Goal: Task Accomplishment & Management: Manage account settings

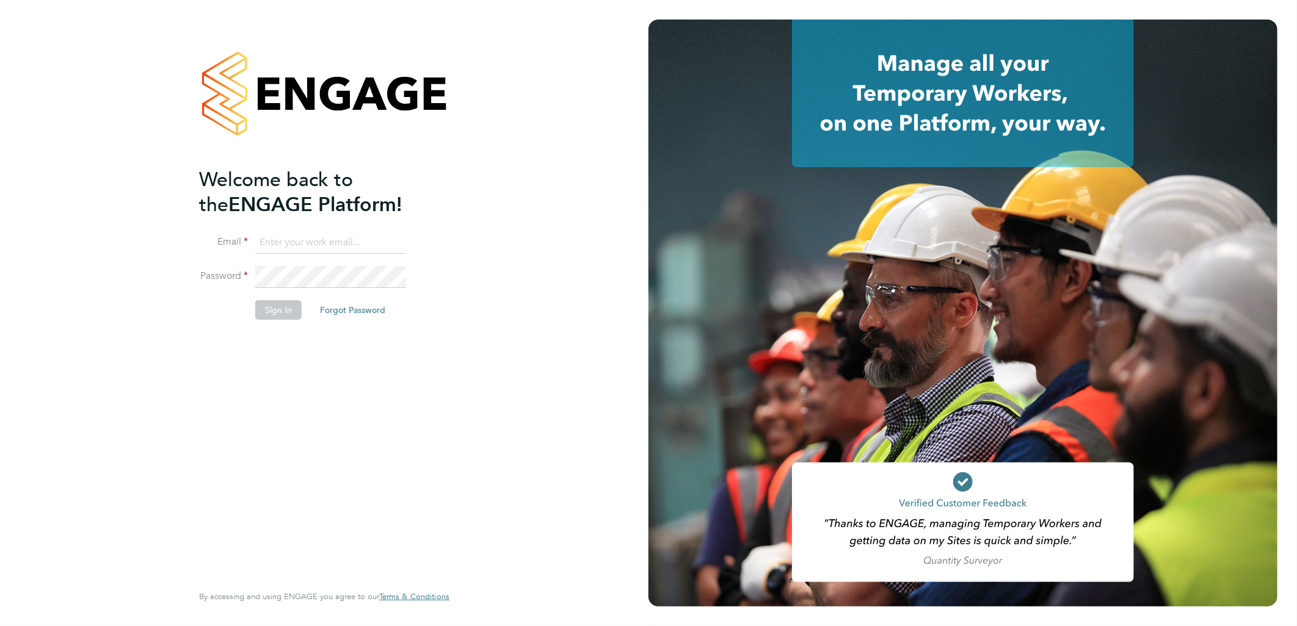
type input "lauren.butler@linsco.com"
click at [281, 315] on button "Sign In" at bounding box center [278, 310] width 46 height 20
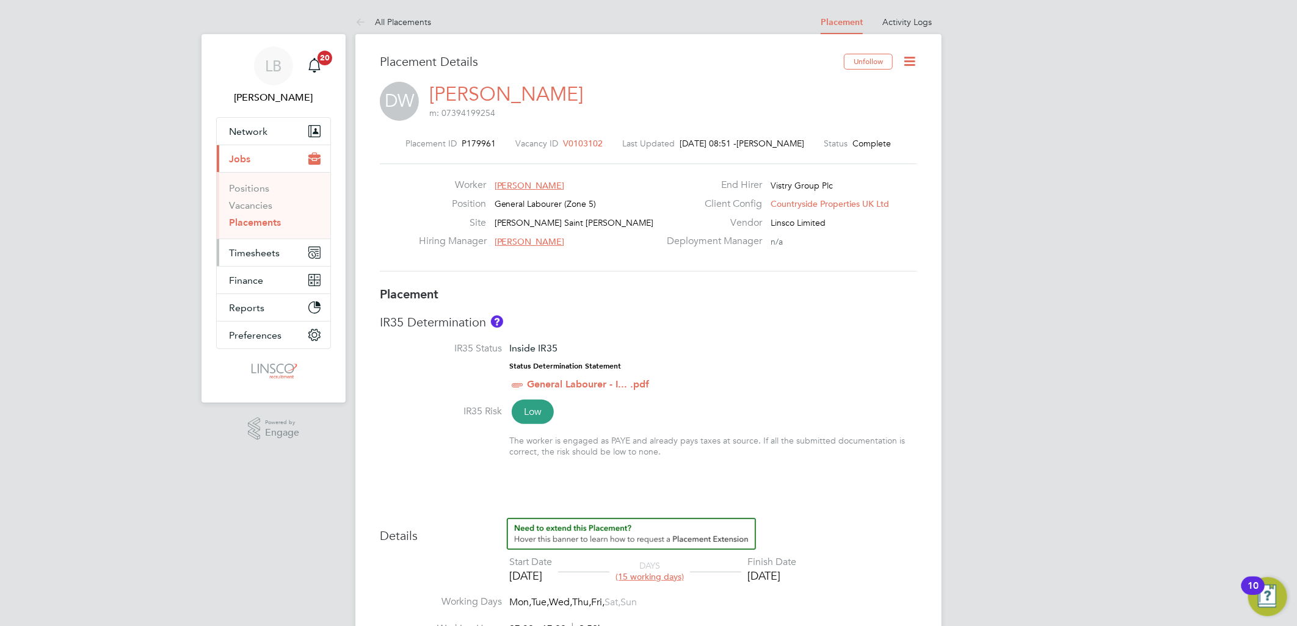
click at [247, 253] on span "Timesheets" at bounding box center [254, 253] width 51 height 12
click at [253, 253] on span "Timesheets" at bounding box center [254, 253] width 51 height 12
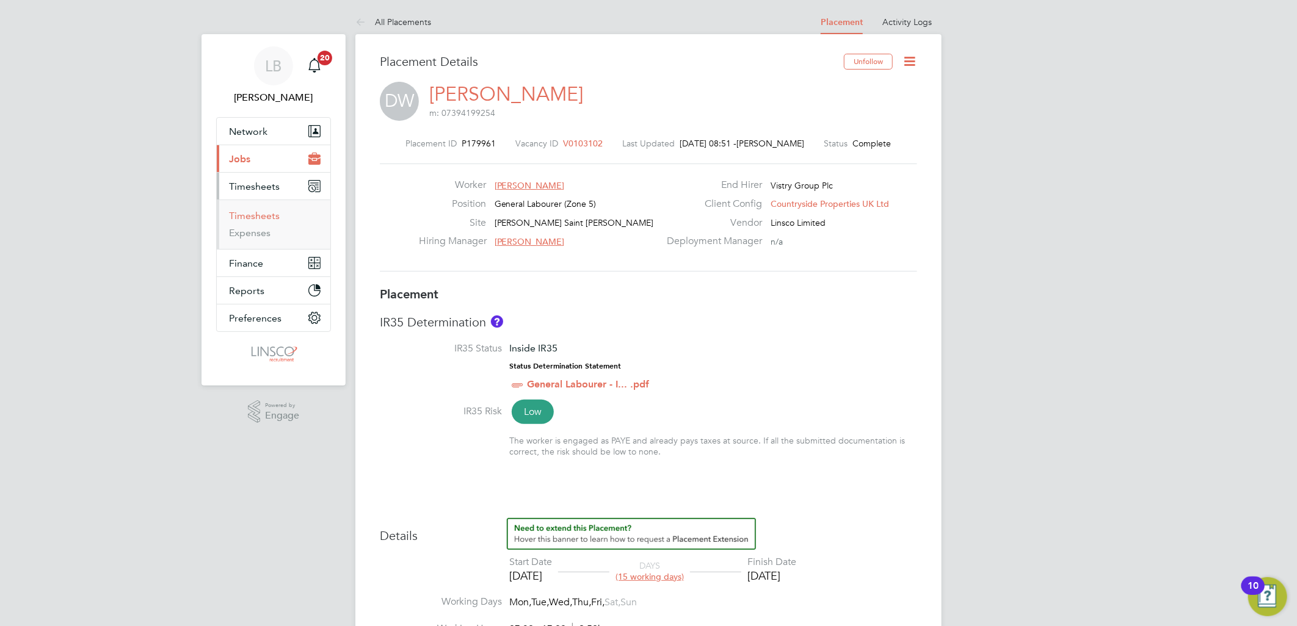
click at [255, 216] on link "Timesheets" at bounding box center [254, 216] width 51 height 12
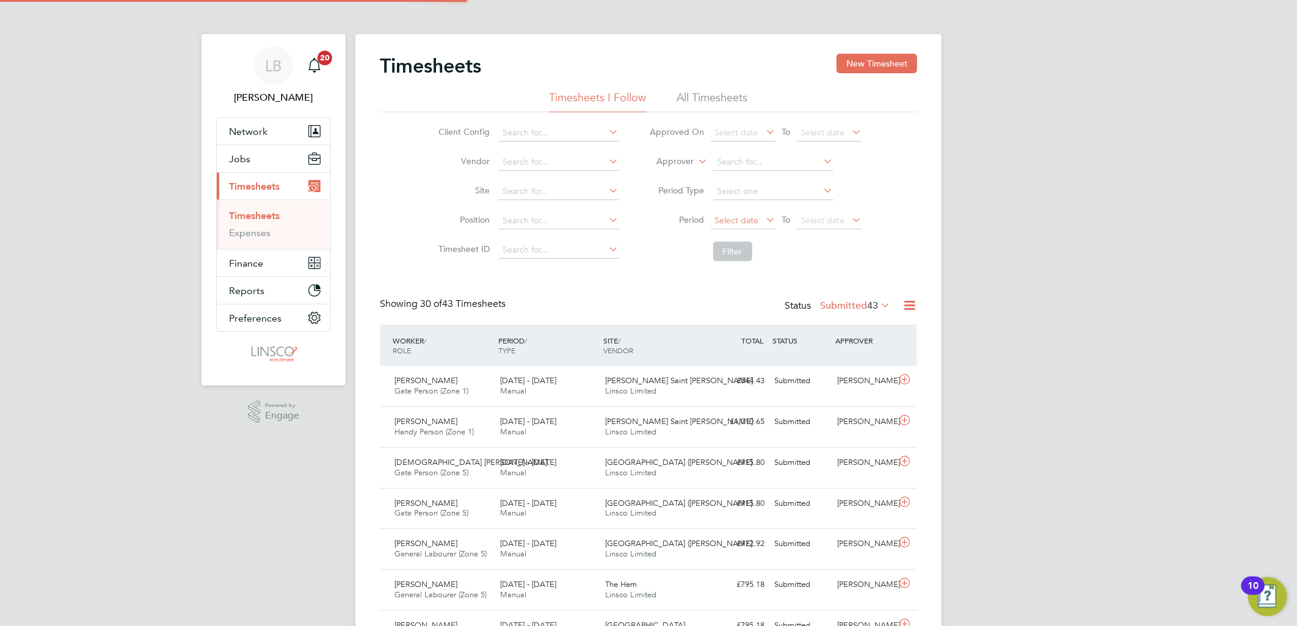
click at [744, 217] on span "Select date" at bounding box center [737, 220] width 44 height 11
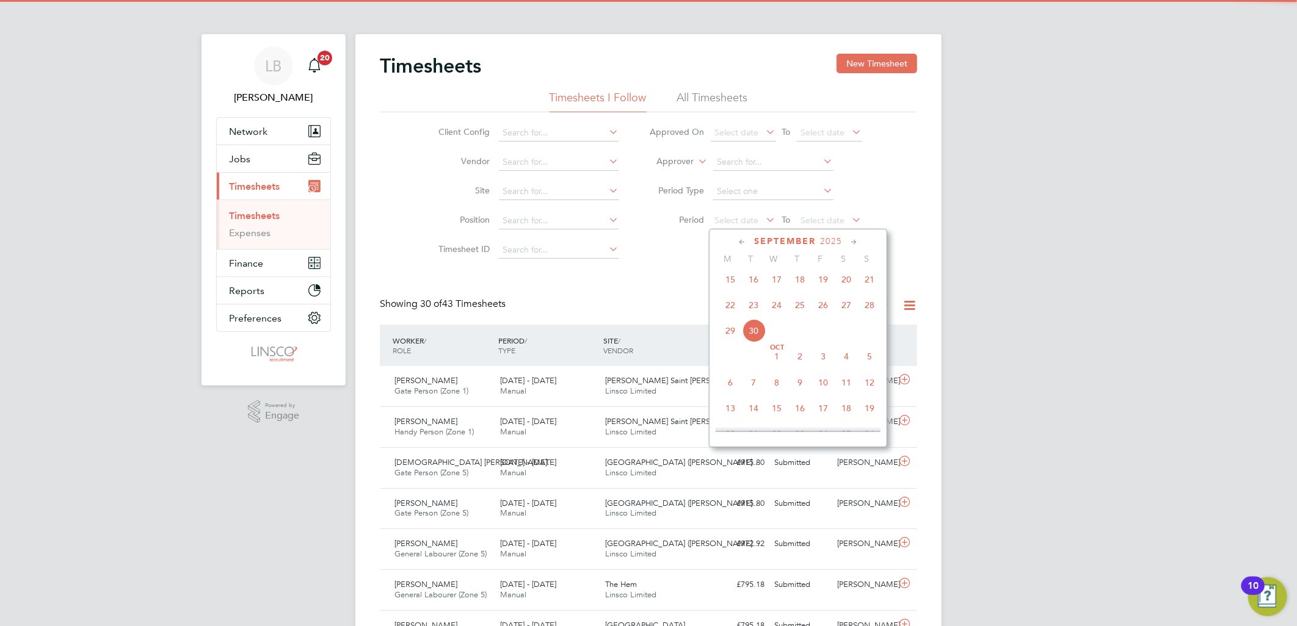
click at [727, 313] on span "22" at bounding box center [730, 305] width 23 height 23
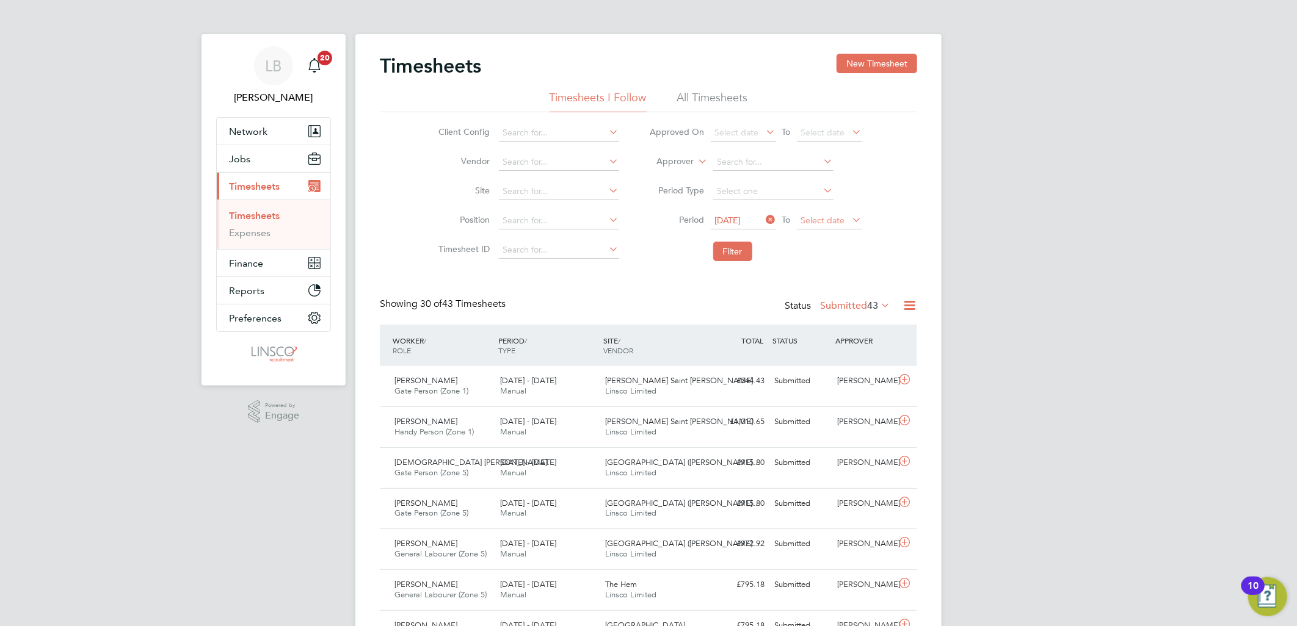
click at [828, 216] on span "Select date" at bounding box center [823, 220] width 44 height 11
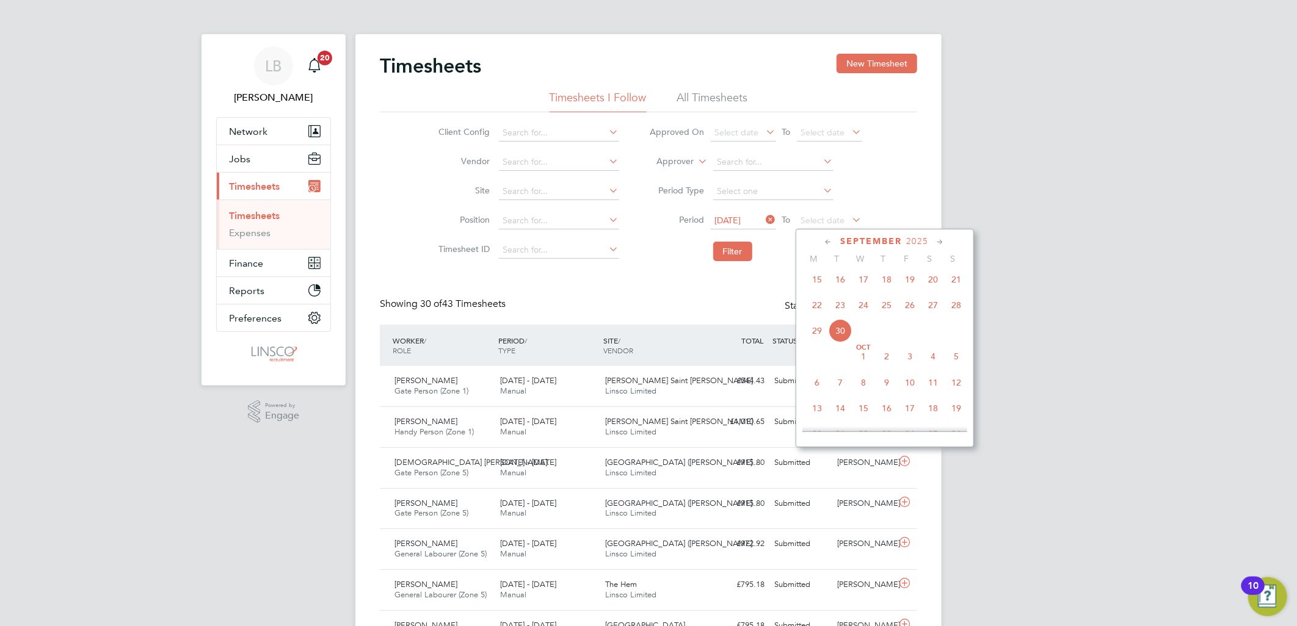
click at [957, 316] on span "28" at bounding box center [956, 305] width 23 height 23
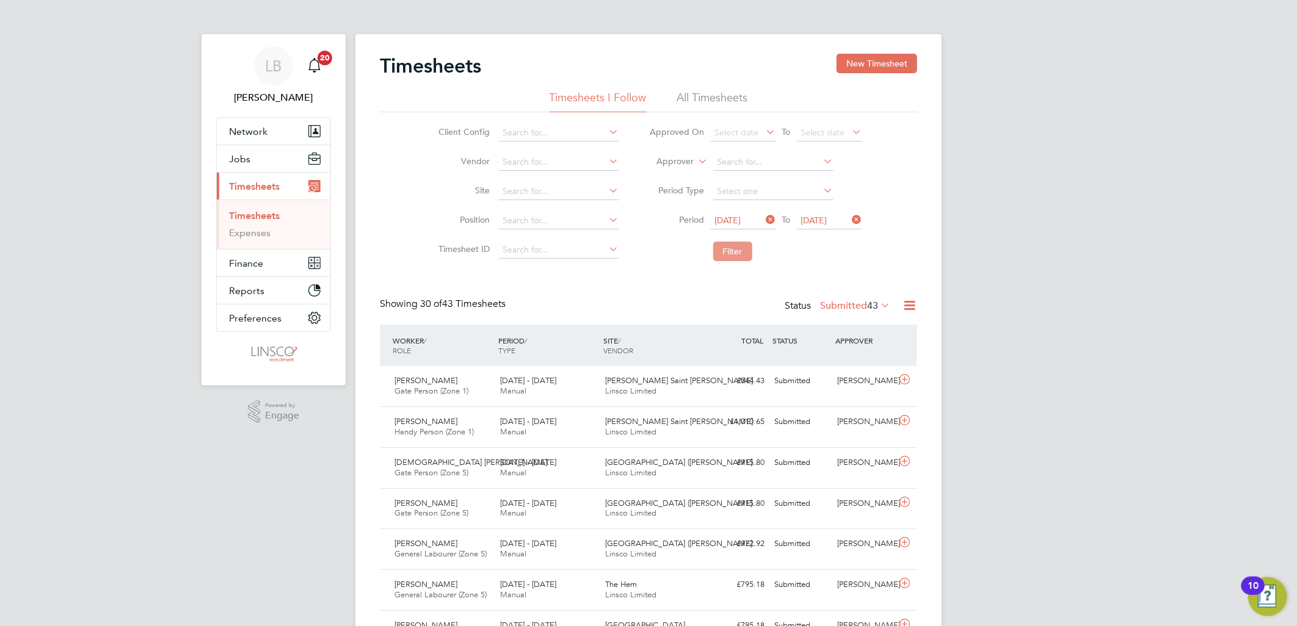
click at [727, 251] on button "Filter" at bounding box center [732, 252] width 39 height 20
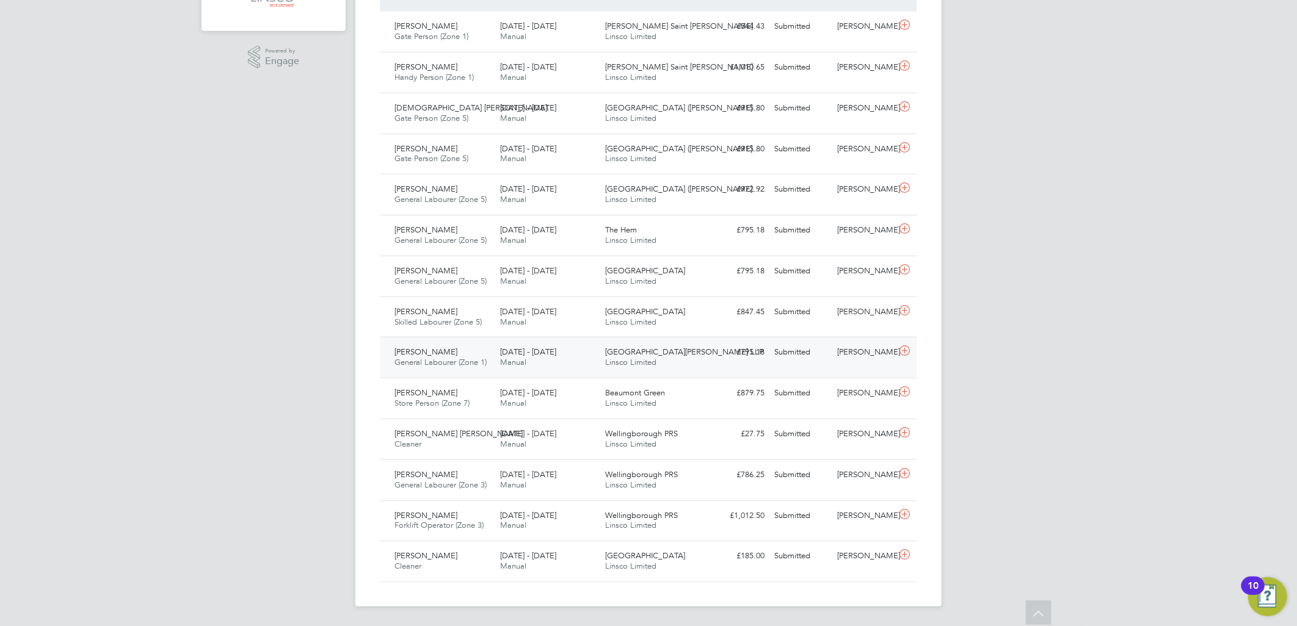
click at [542, 357] on span "[DATE] - [DATE]" at bounding box center [528, 352] width 56 height 10
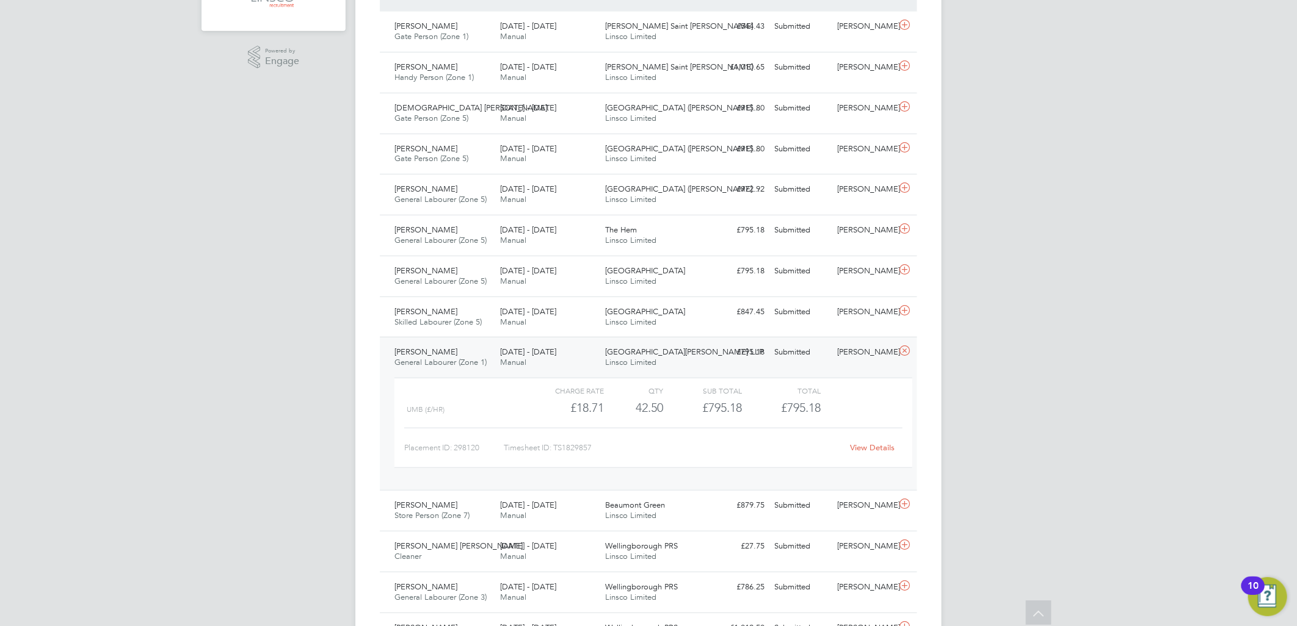
click at [866, 452] on link "View Details" at bounding box center [872, 448] width 45 height 10
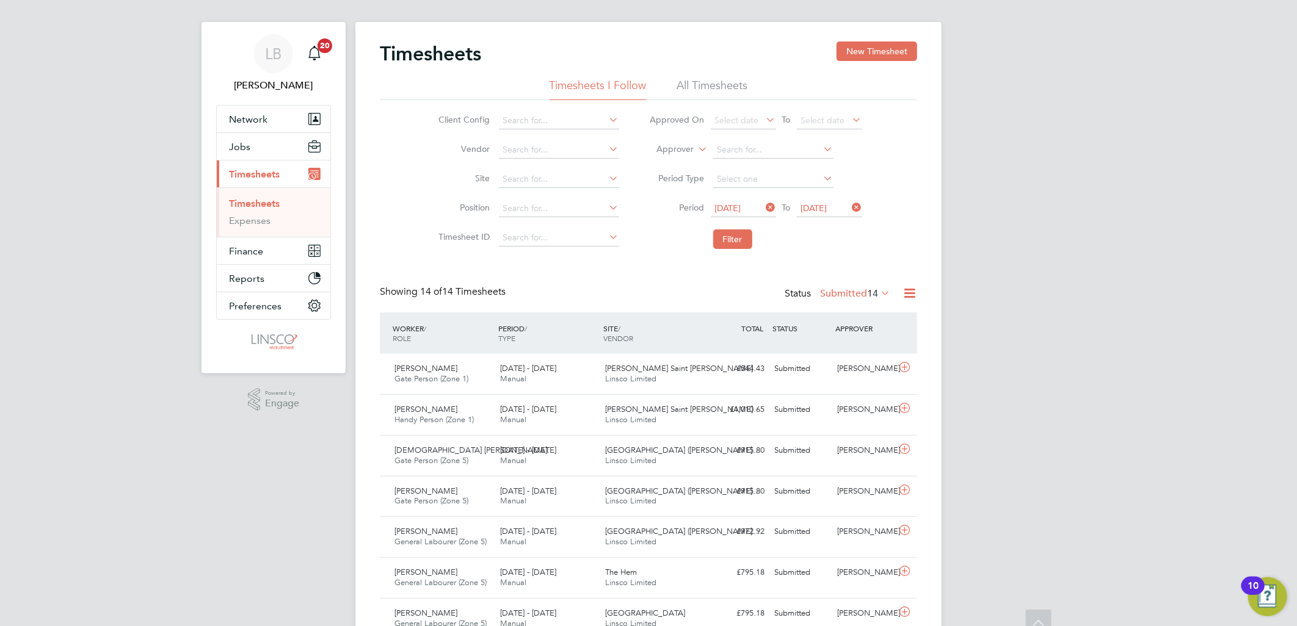
scroll to position [0, 0]
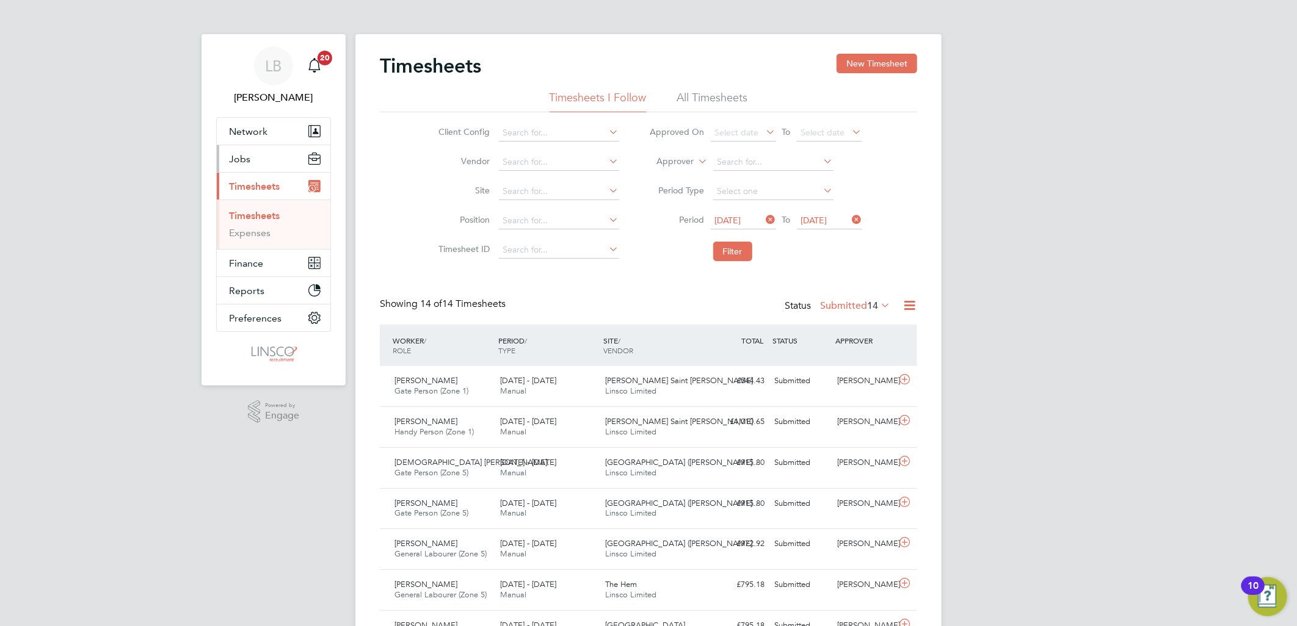
click at [253, 162] on button "Jobs" at bounding box center [274, 158] width 114 height 27
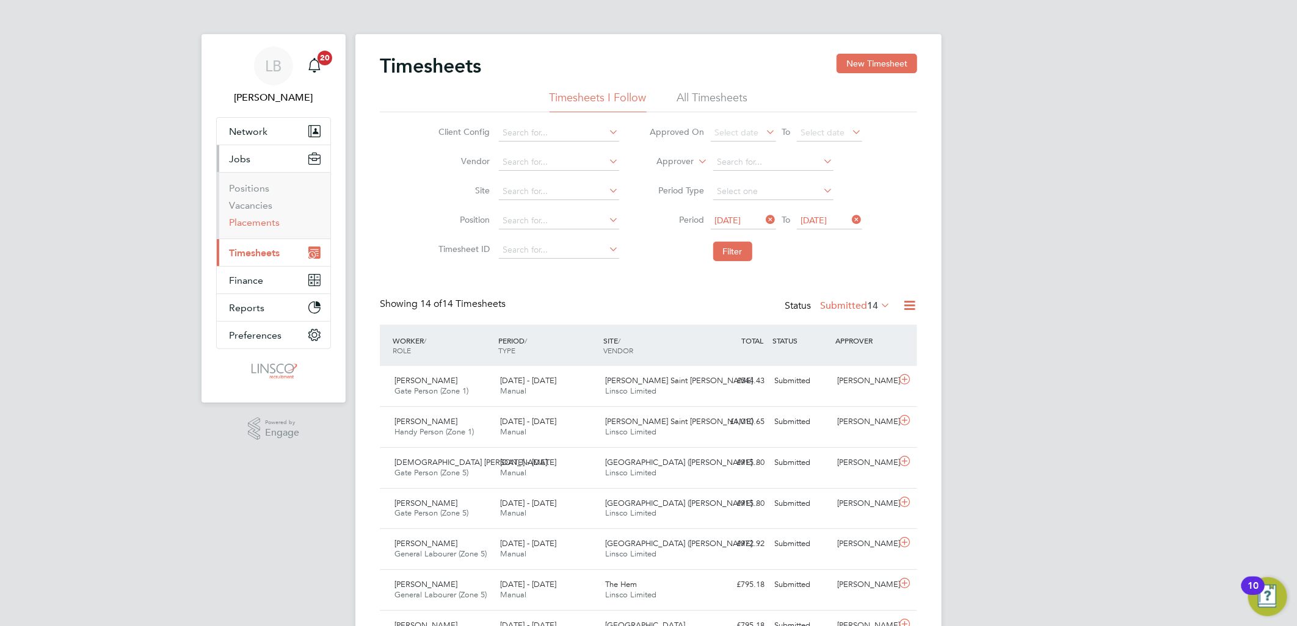
click at [260, 224] on link "Placements" at bounding box center [254, 223] width 51 height 12
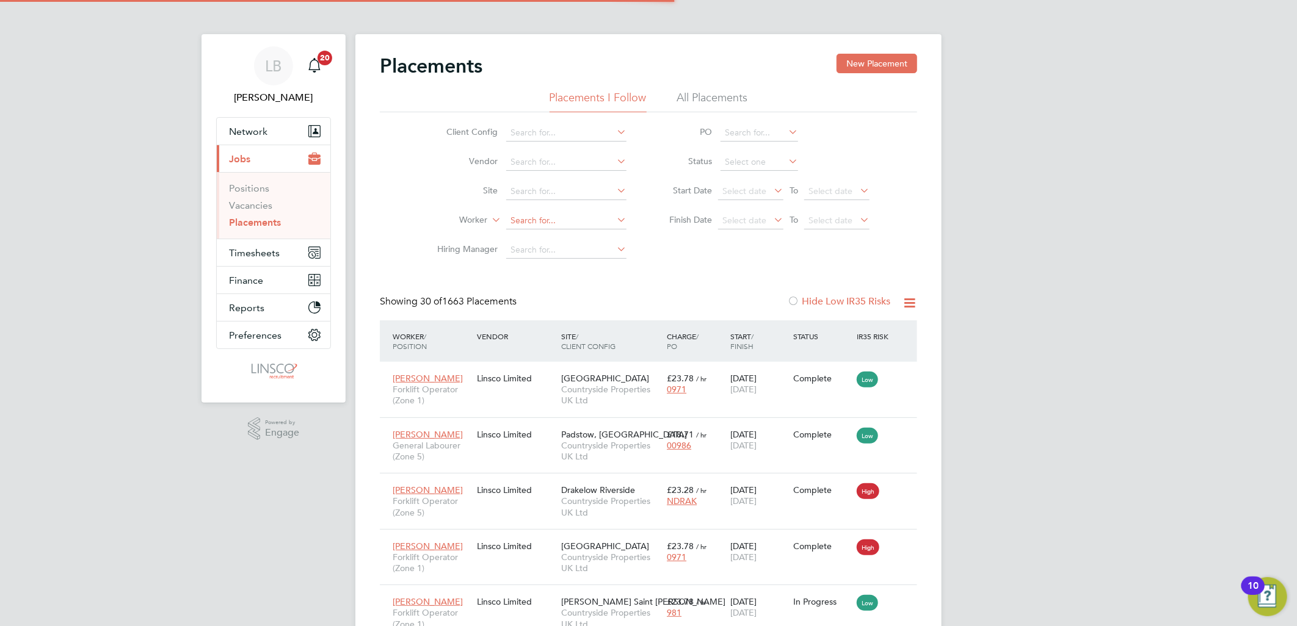
scroll to position [46, 106]
click at [525, 214] on input at bounding box center [566, 220] width 120 height 17
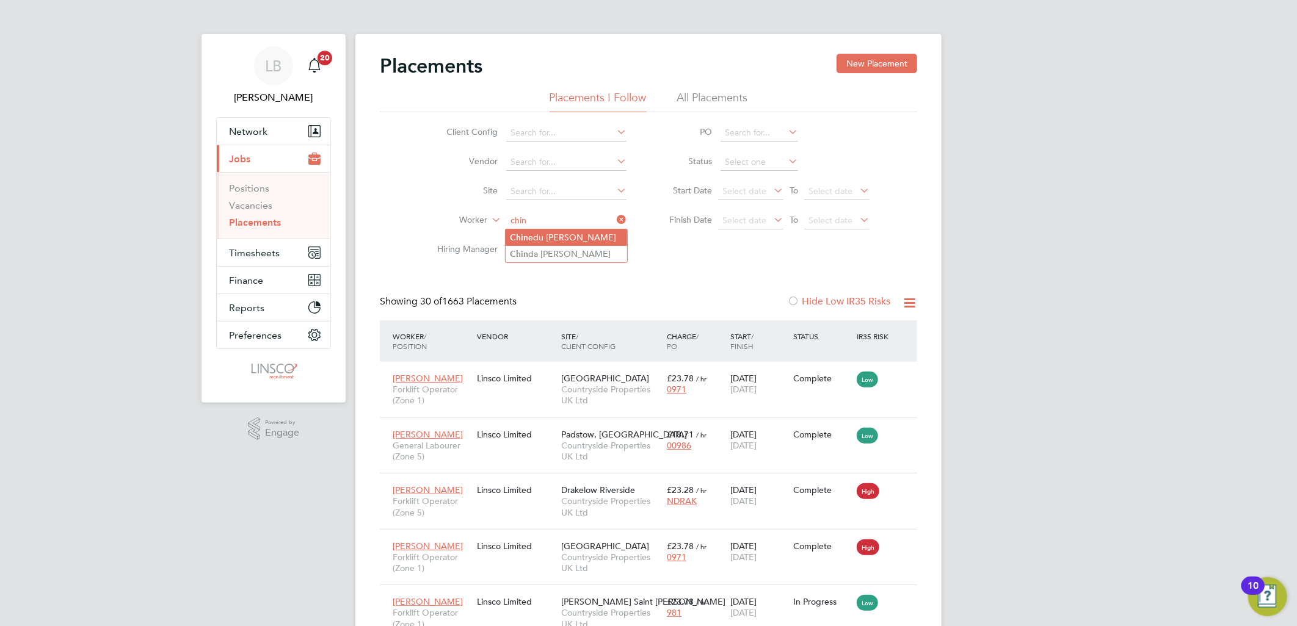
click at [575, 236] on li "Chin edu James Michael Michael" at bounding box center [566, 238] width 121 height 16
type input "Chinedu James Michael Michael"
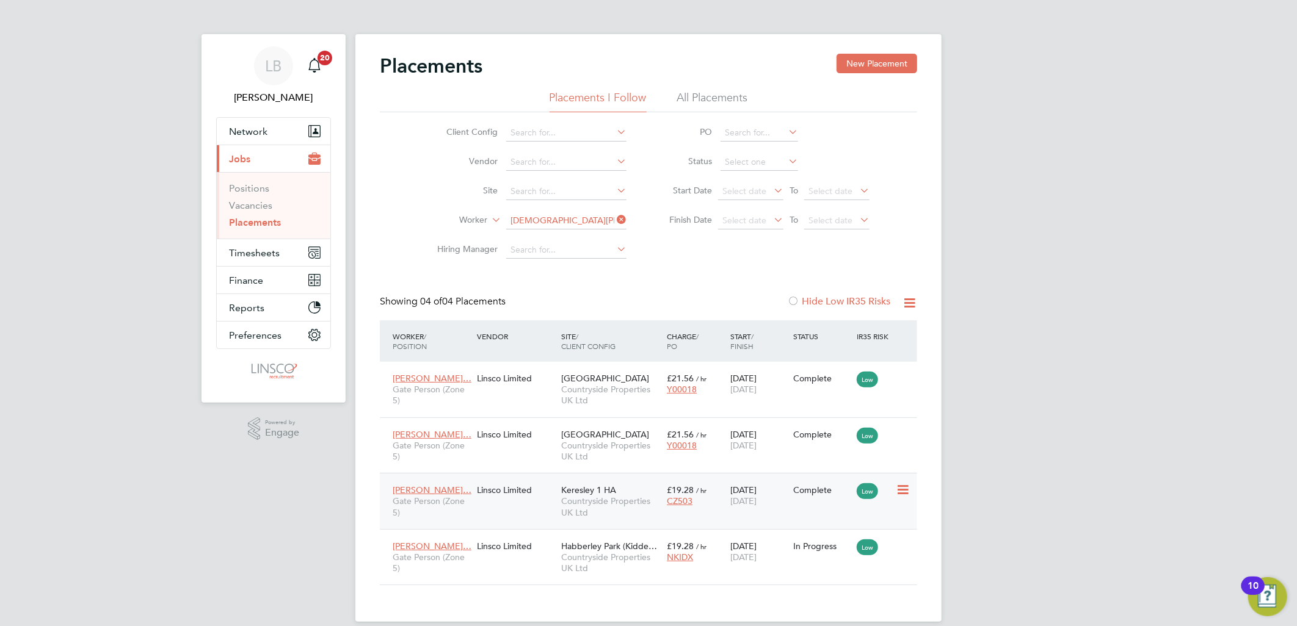
click at [611, 493] on span "Keresley 1 HA" at bounding box center [588, 490] width 55 height 11
drag, startPoint x: 248, startPoint y: 243, endPoint x: 267, endPoint y: 242, distance: 19.0
click at [248, 243] on button "Timesheets" at bounding box center [274, 252] width 114 height 27
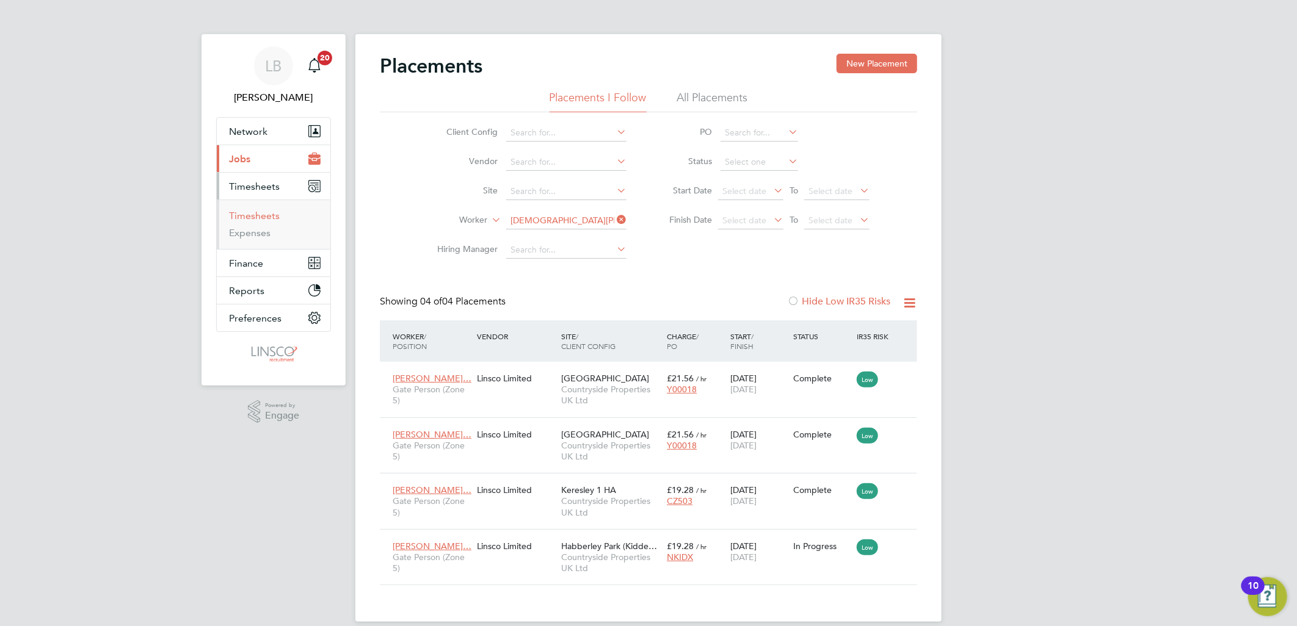
click at [264, 217] on link "Timesheets" at bounding box center [254, 216] width 51 height 12
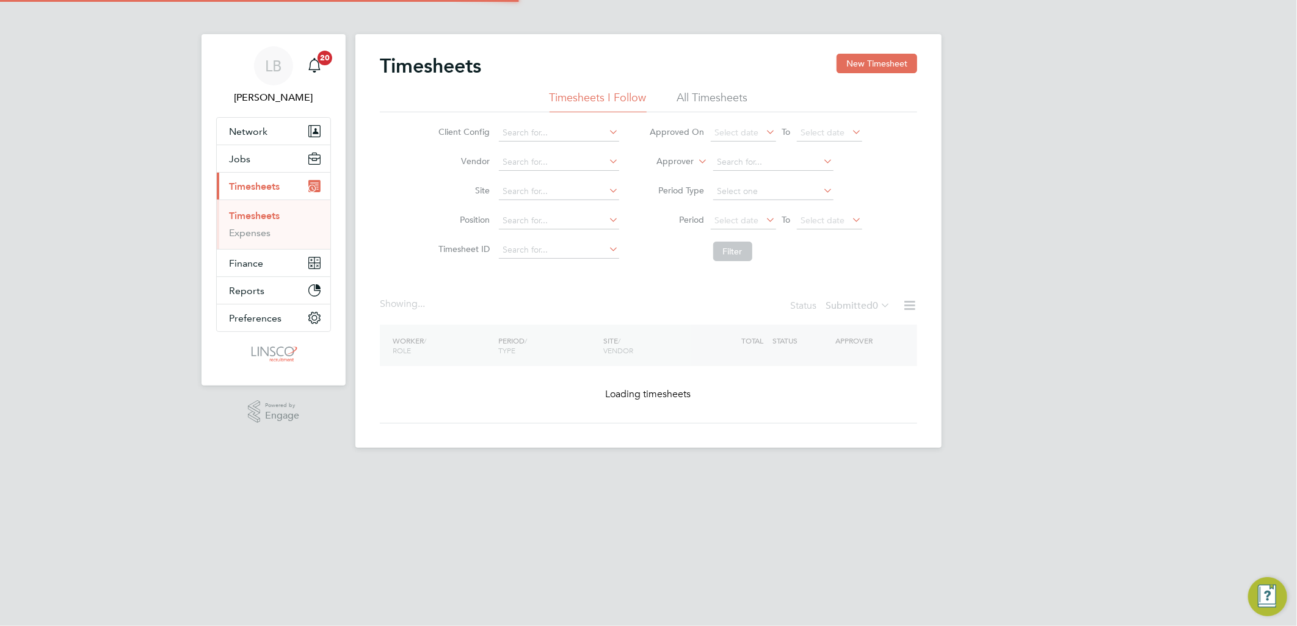
click at [863, 56] on button "New Timesheet" at bounding box center [876, 64] width 81 height 20
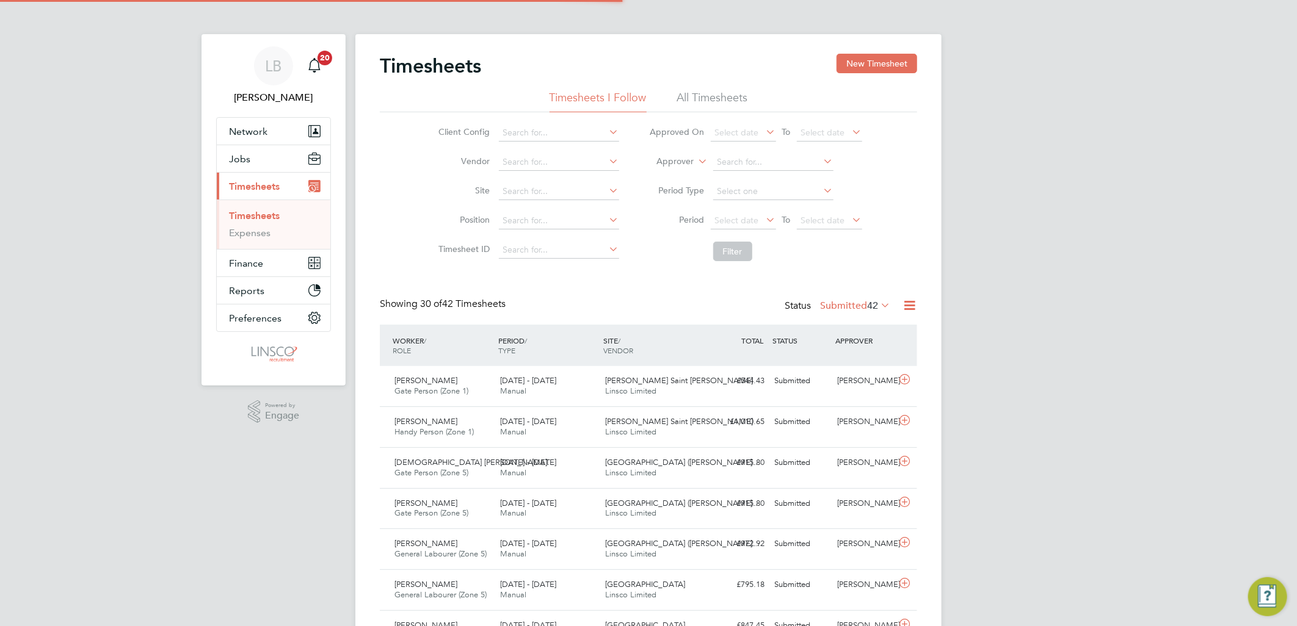
scroll to position [31, 106]
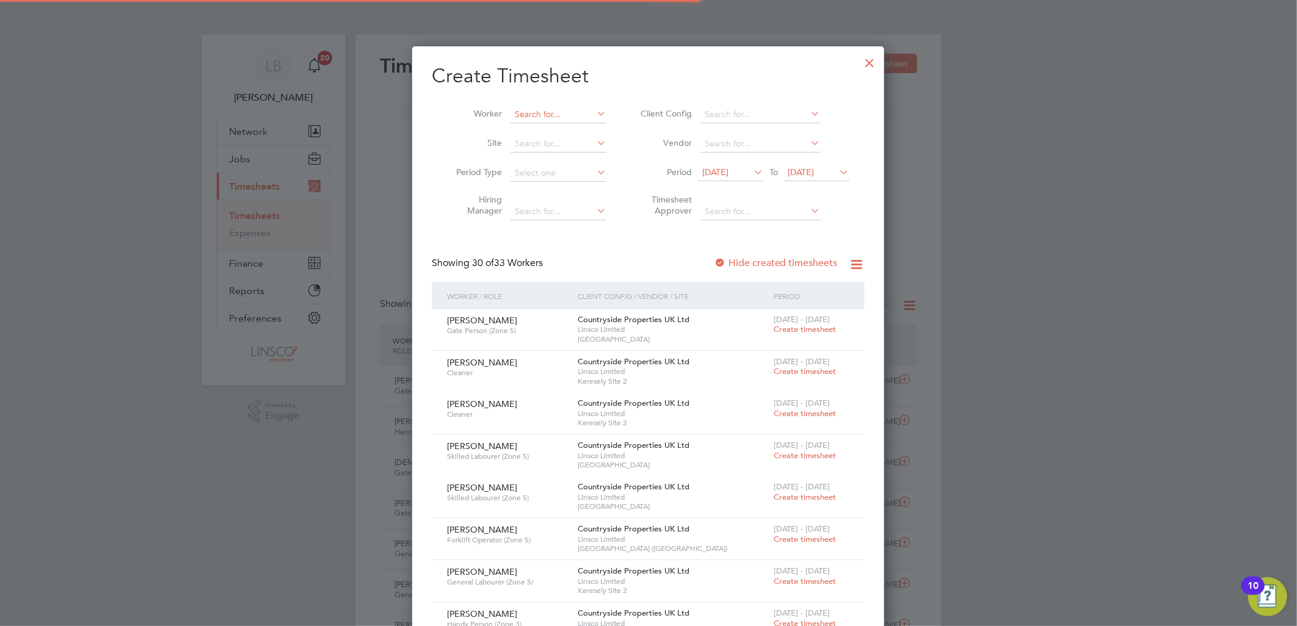
click at [549, 118] on input at bounding box center [558, 114] width 96 height 17
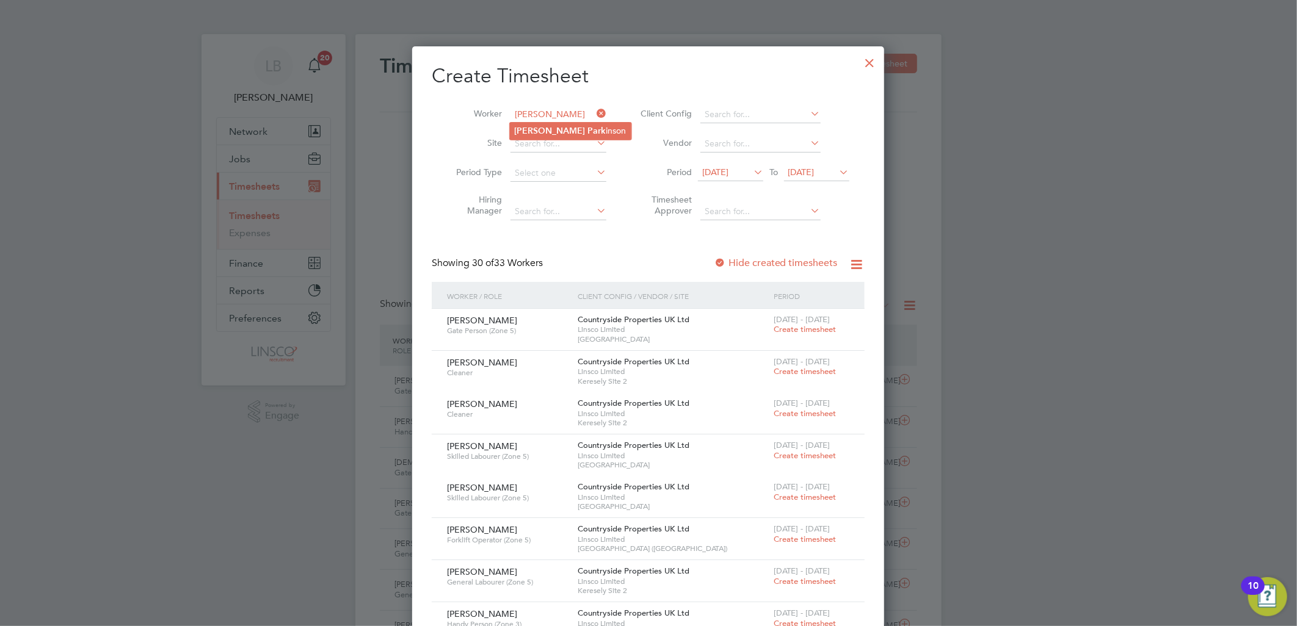
drag, startPoint x: 538, startPoint y: 119, endPoint x: 547, endPoint y: 138, distance: 21.0
click at [547, 138] on li "James Park inson" at bounding box center [570, 131] width 121 height 16
type input "[PERSON_NAME]"
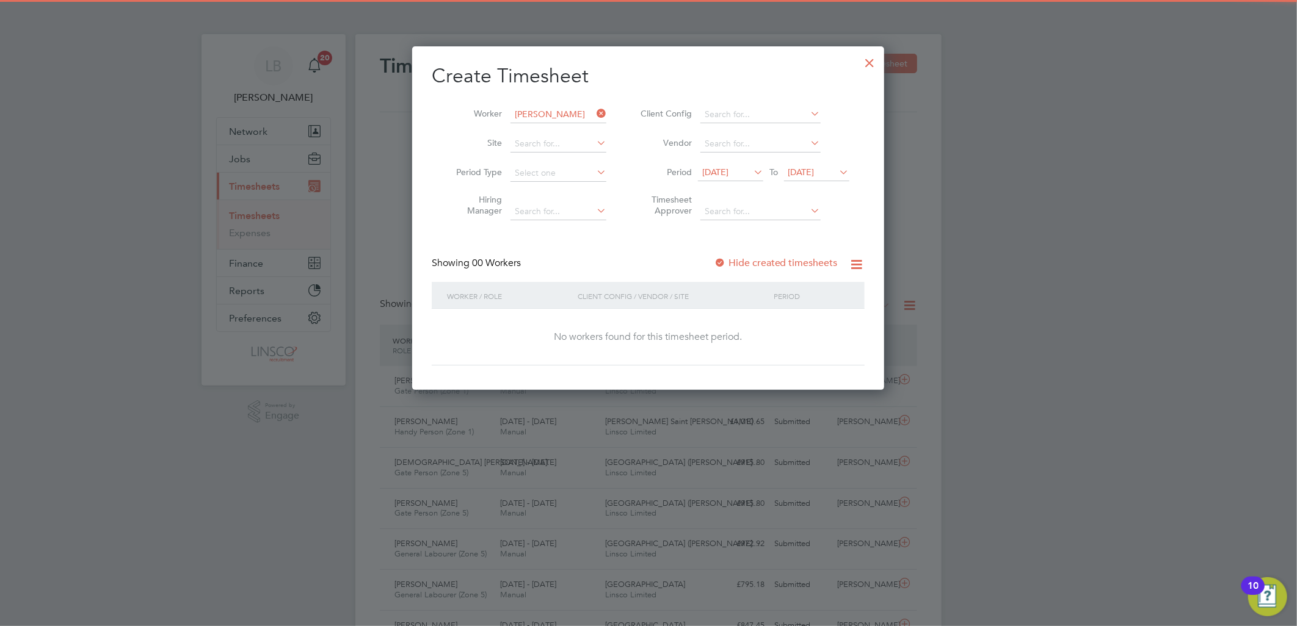
click at [782, 257] on label "Hide created timesheets" at bounding box center [776, 263] width 124 height 12
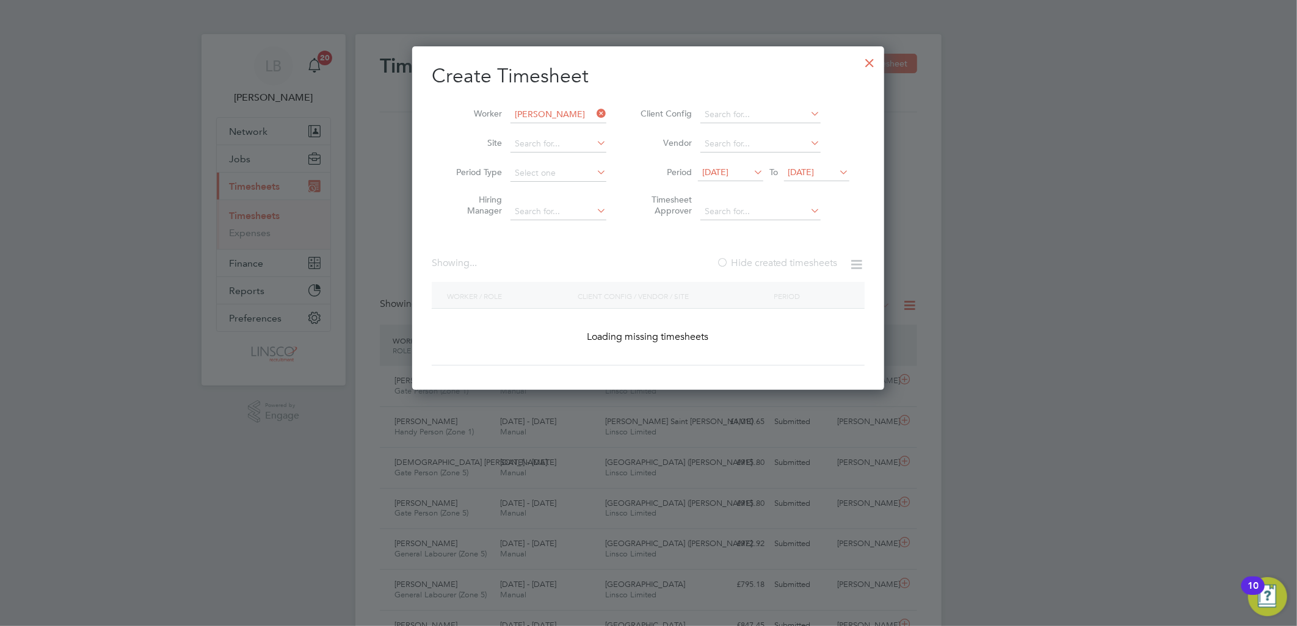
click at [790, 260] on label "Hide created timesheets" at bounding box center [776, 263] width 121 height 12
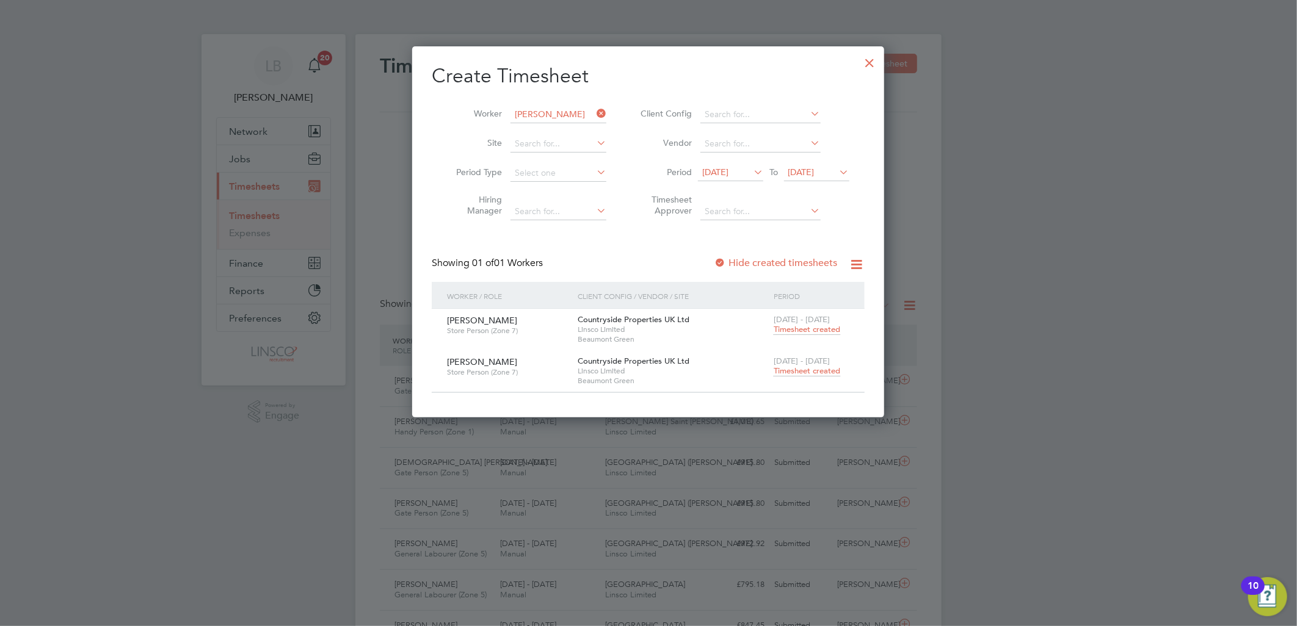
click at [789, 369] on span "Timesheet created" at bounding box center [807, 371] width 67 height 11
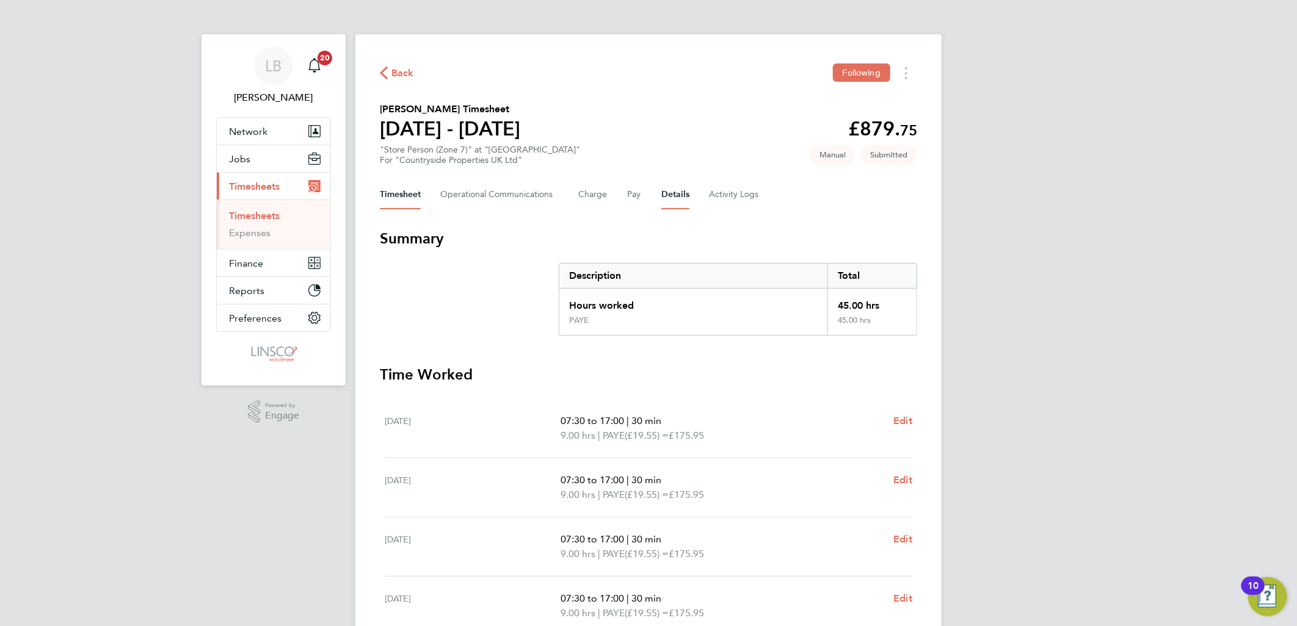
click at [678, 194] on button "Details" at bounding box center [675, 194] width 28 height 29
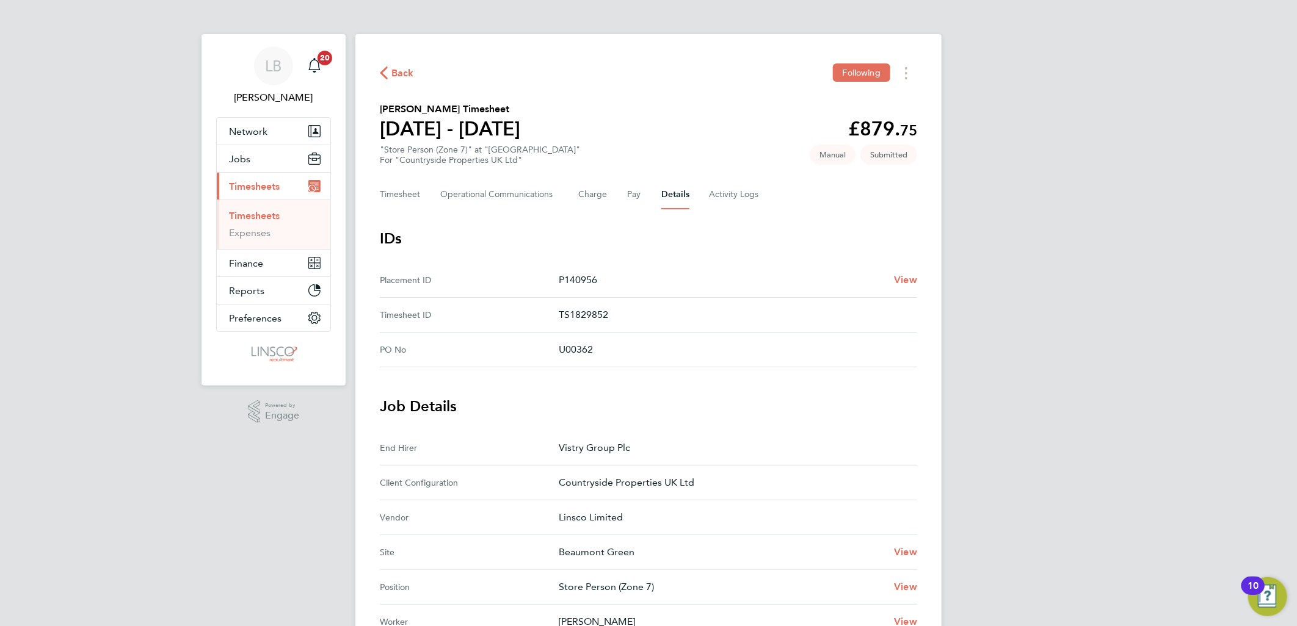
drag, startPoint x: 401, startPoint y: 68, endPoint x: 382, endPoint y: 75, distance: 20.1
click at [401, 68] on span "Back" at bounding box center [402, 73] width 23 height 15
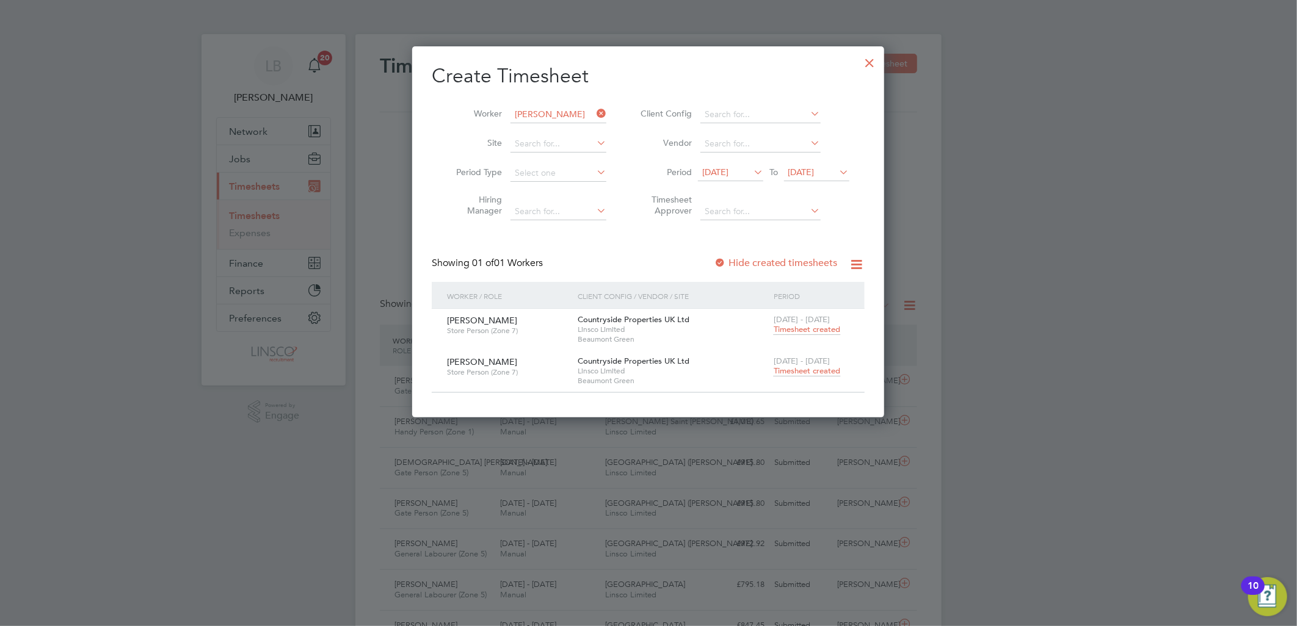
click at [871, 65] on div at bounding box center [870, 60] width 22 height 22
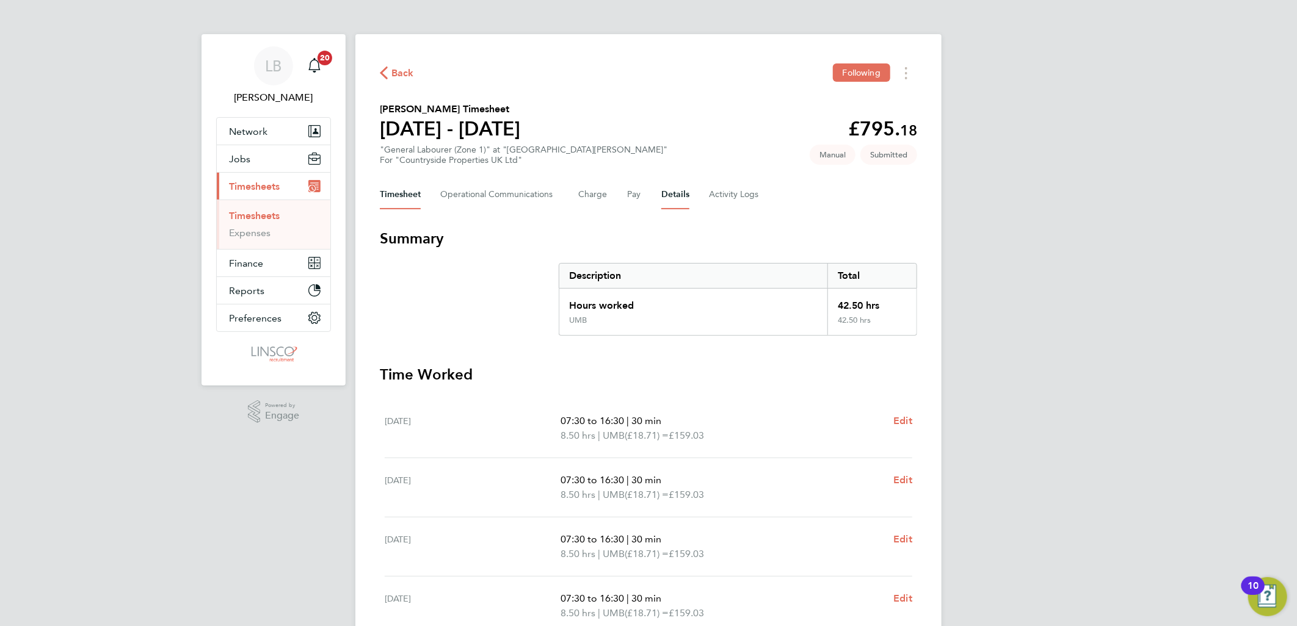
click at [674, 196] on button "Details" at bounding box center [675, 194] width 28 height 29
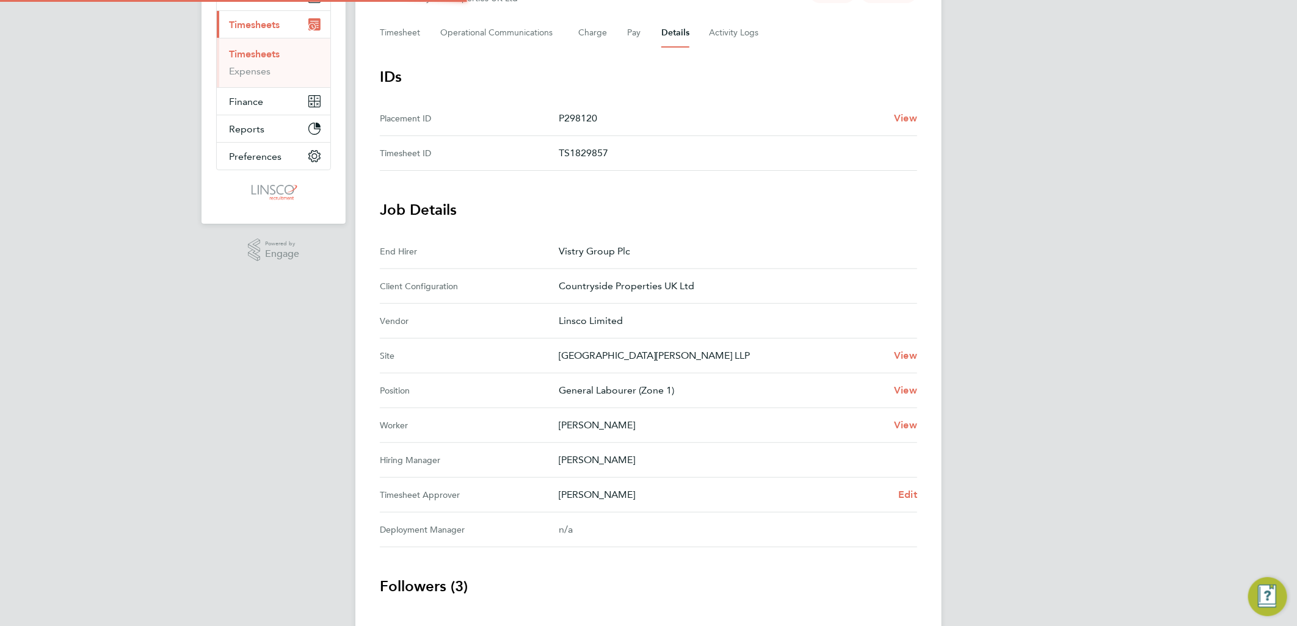
scroll to position [252, 0]
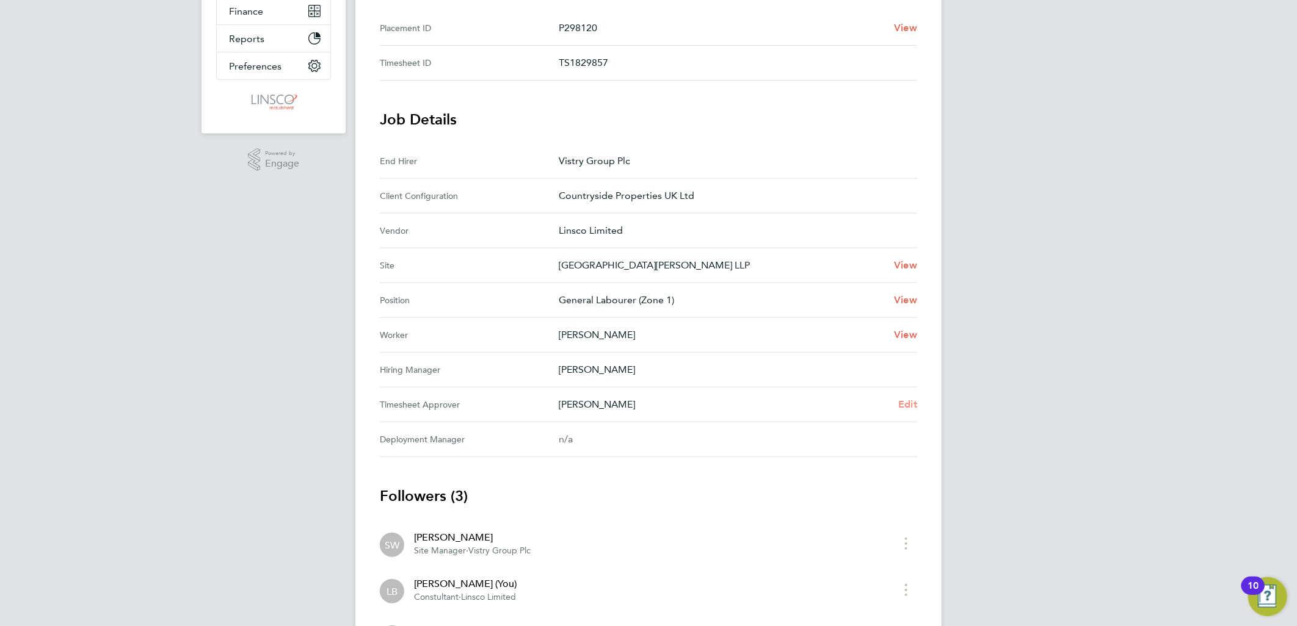
click at [912, 403] on span "Edit" at bounding box center [907, 405] width 19 height 12
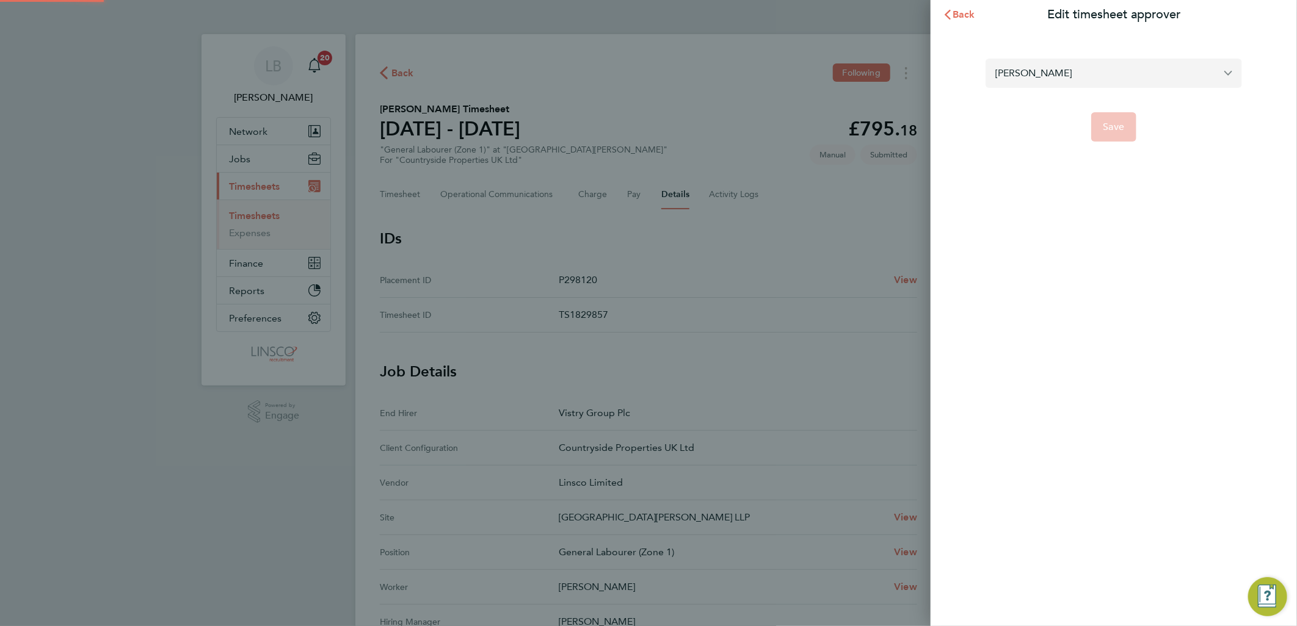
click at [1050, 73] on input "[PERSON_NAME]" at bounding box center [1113, 73] width 256 height 29
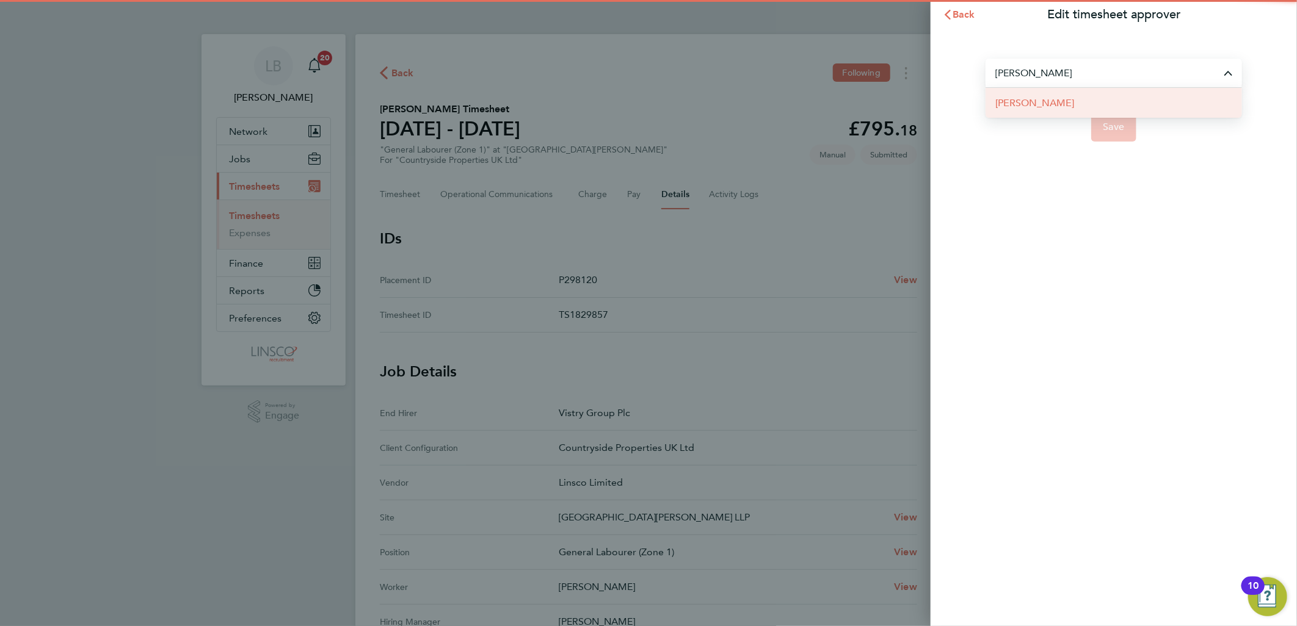
click at [1046, 103] on span "[PERSON_NAME]" at bounding box center [1034, 103] width 79 height 15
type input "[PERSON_NAME]"
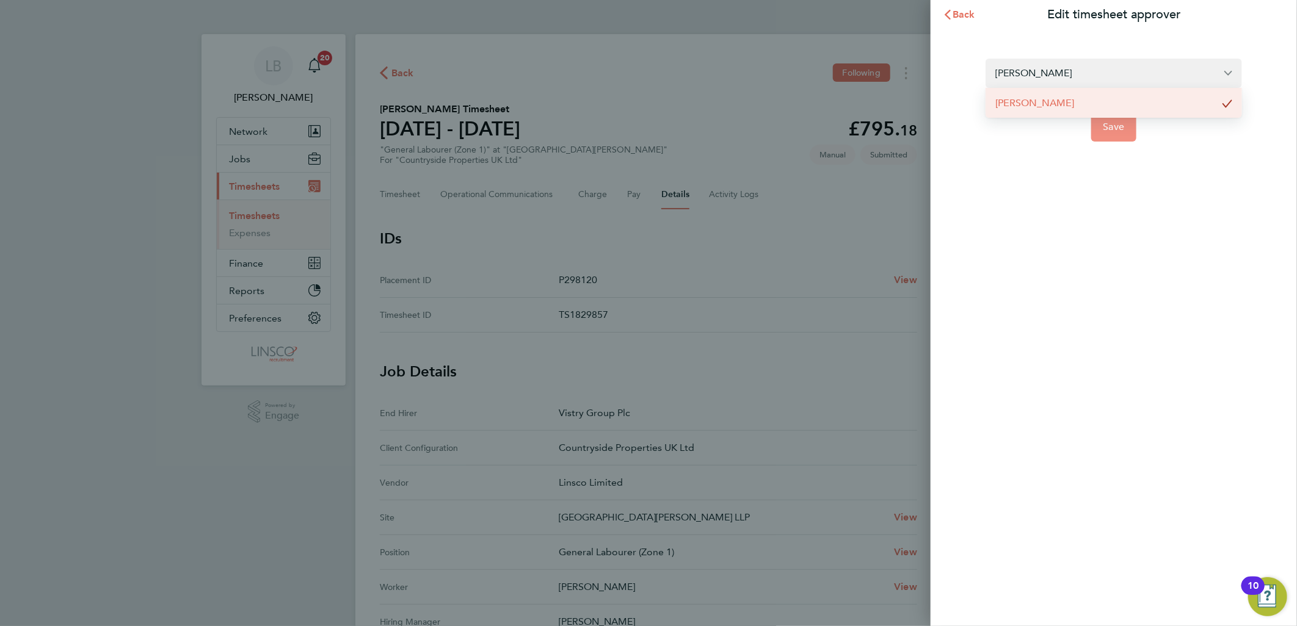
click at [1134, 114] on button "Save" at bounding box center [1114, 126] width 46 height 29
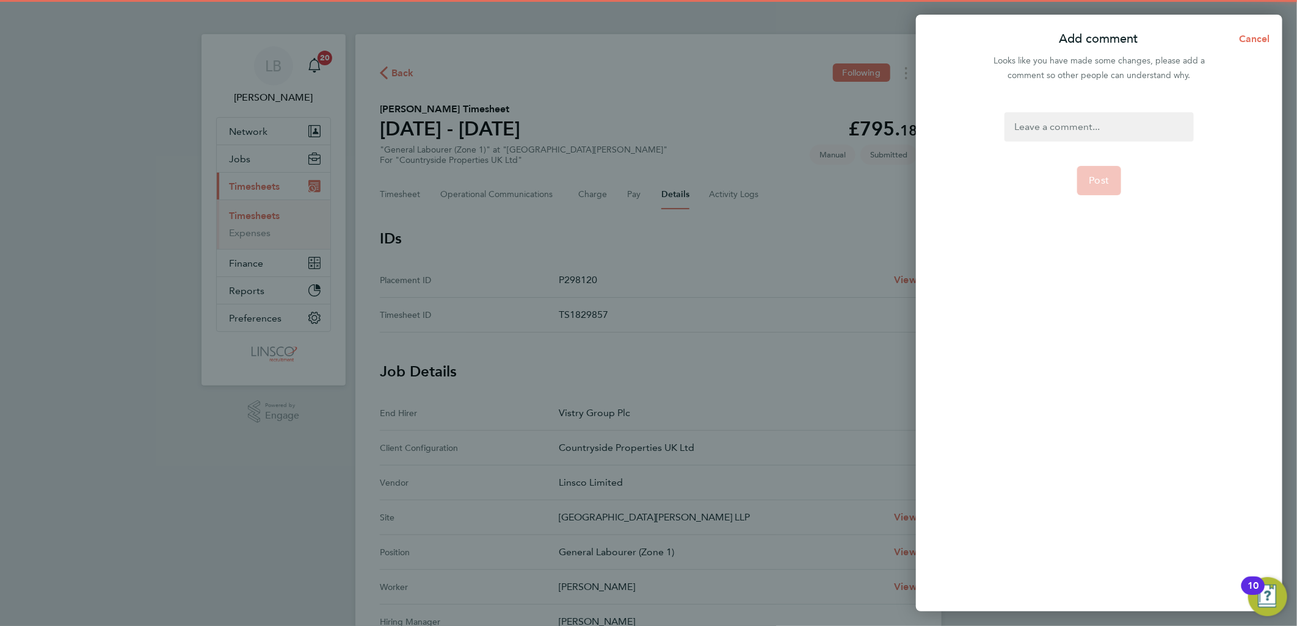
click at [1090, 131] on div at bounding box center [1098, 126] width 189 height 29
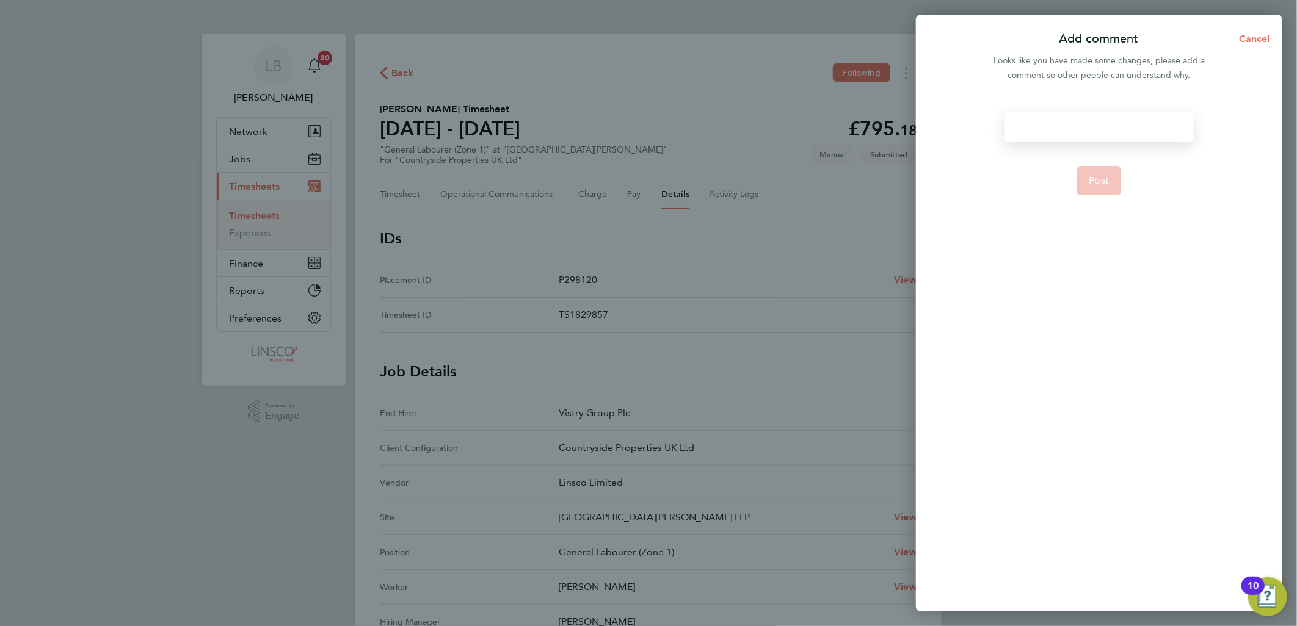
click at [1090, 131] on div at bounding box center [1098, 126] width 189 height 29
click at [1093, 179] on span "Post" at bounding box center [1099, 181] width 20 height 12
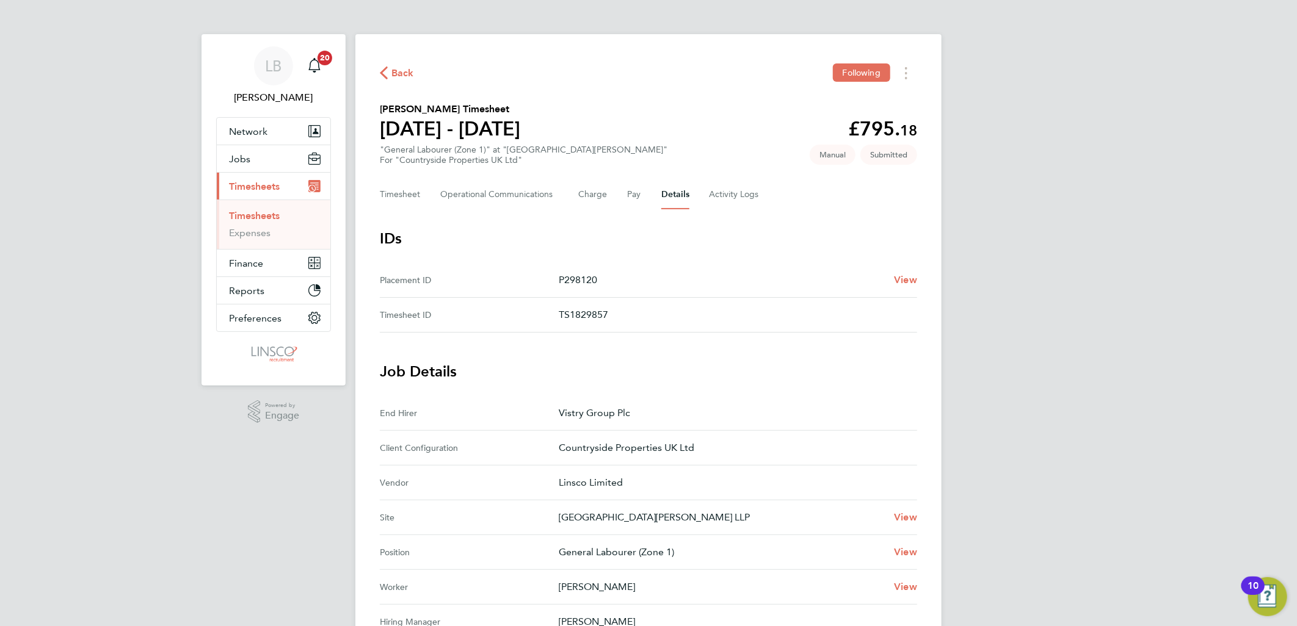
click at [410, 67] on span "Back" at bounding box center [402, 73] width 23 height 15
